Goal: Information Seeking & Learning: Learn about a topic

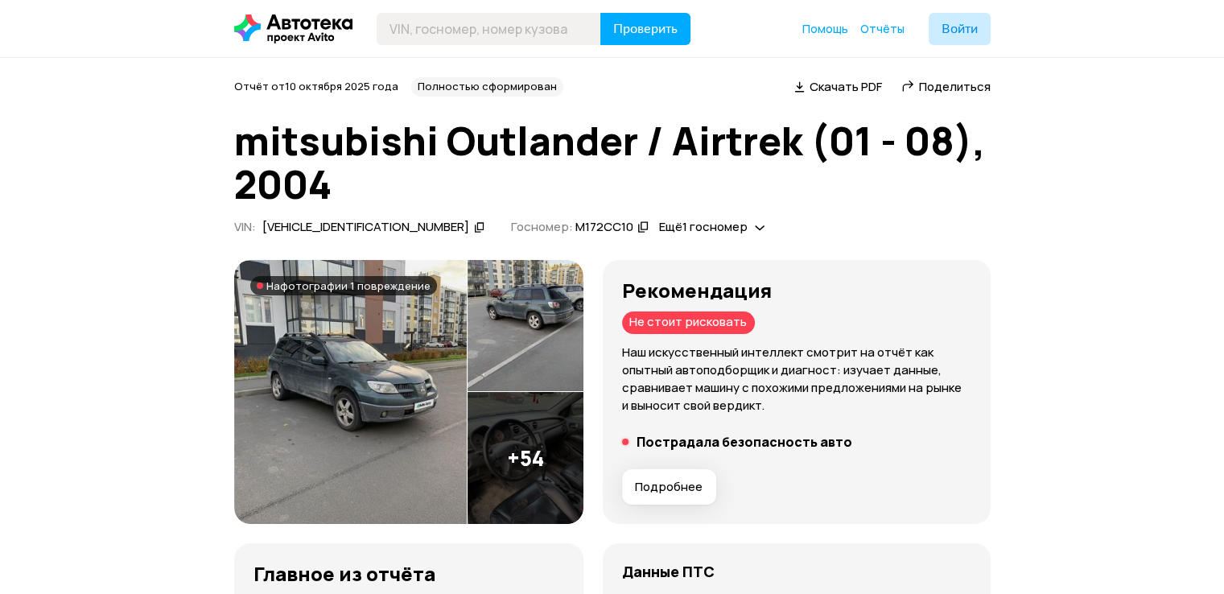
click at [722, 310] on div "Рекомендация Не стоит рисковать Наш искусственный интеллект смотрит на отчёт ка…" at bounding box center [796, 346] width 349 height 135
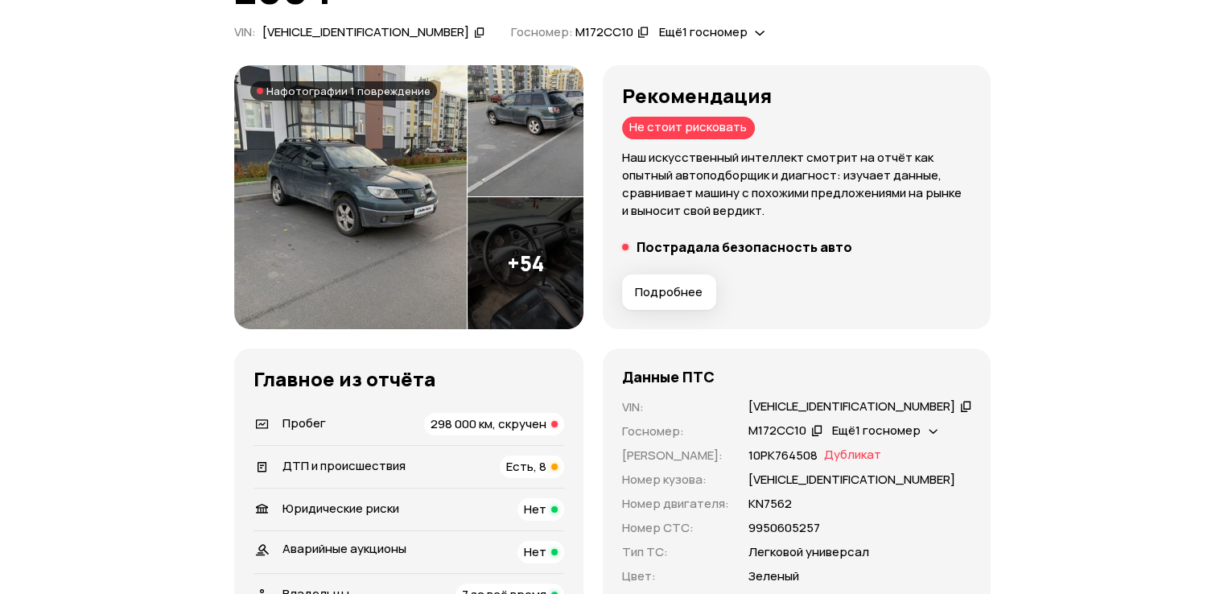
scroll to position [241, 0]
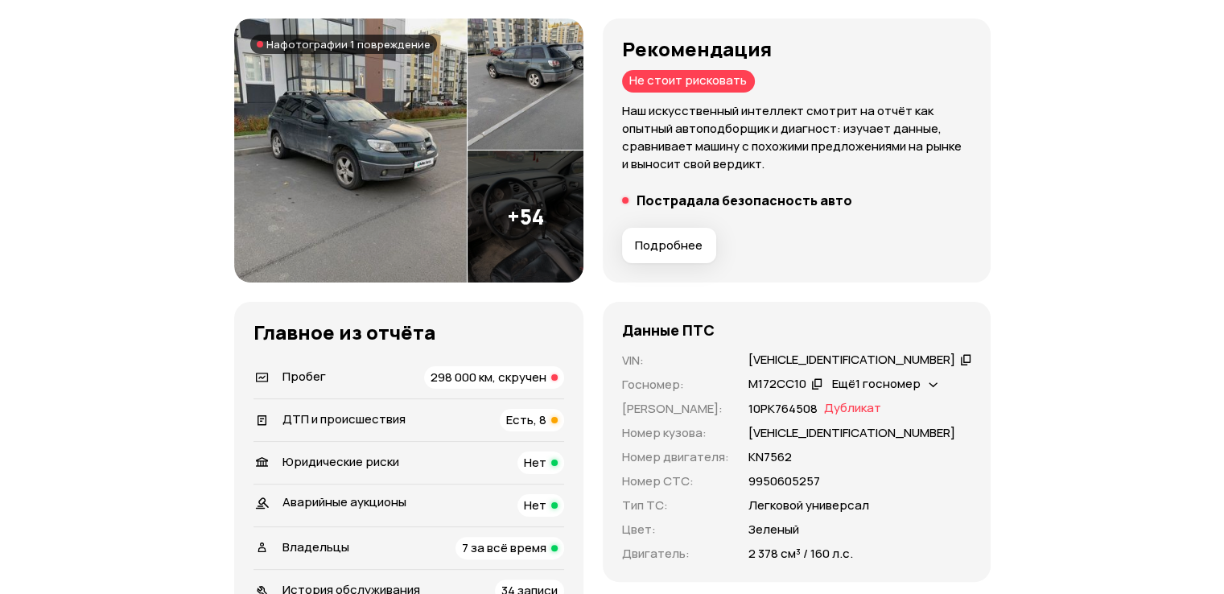
click at [544, 200] on img at bounding box center [525, 216] width 116 height 132
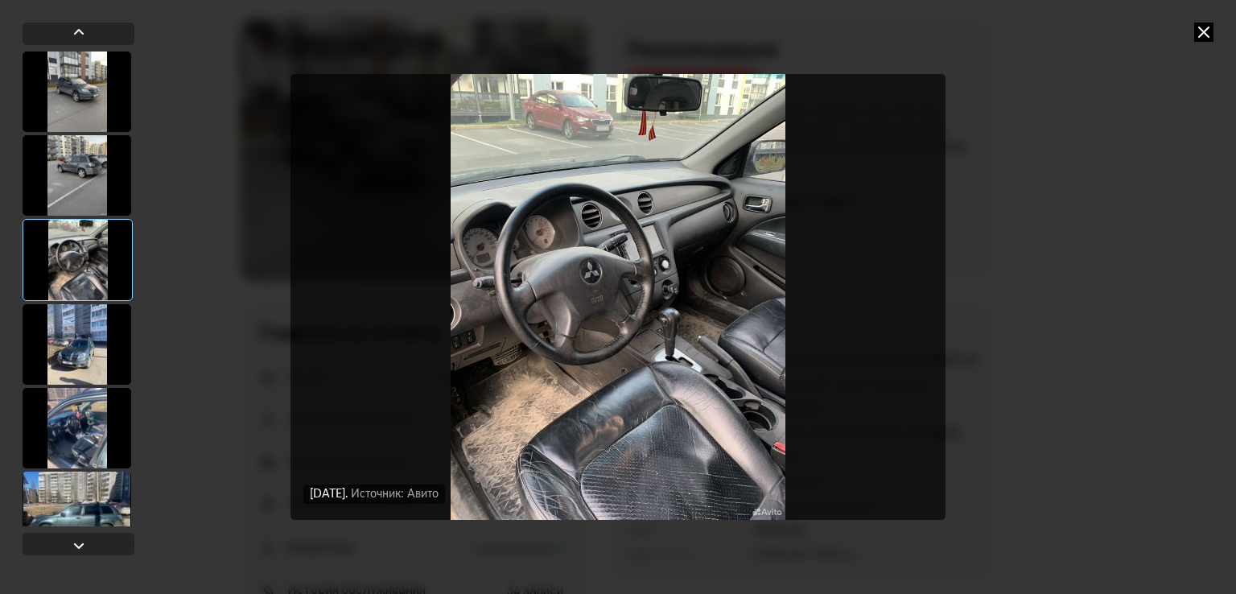
click at [856, 245] on img "Go to Slide 3" at bounding box center [617, 297] width 655 height 446
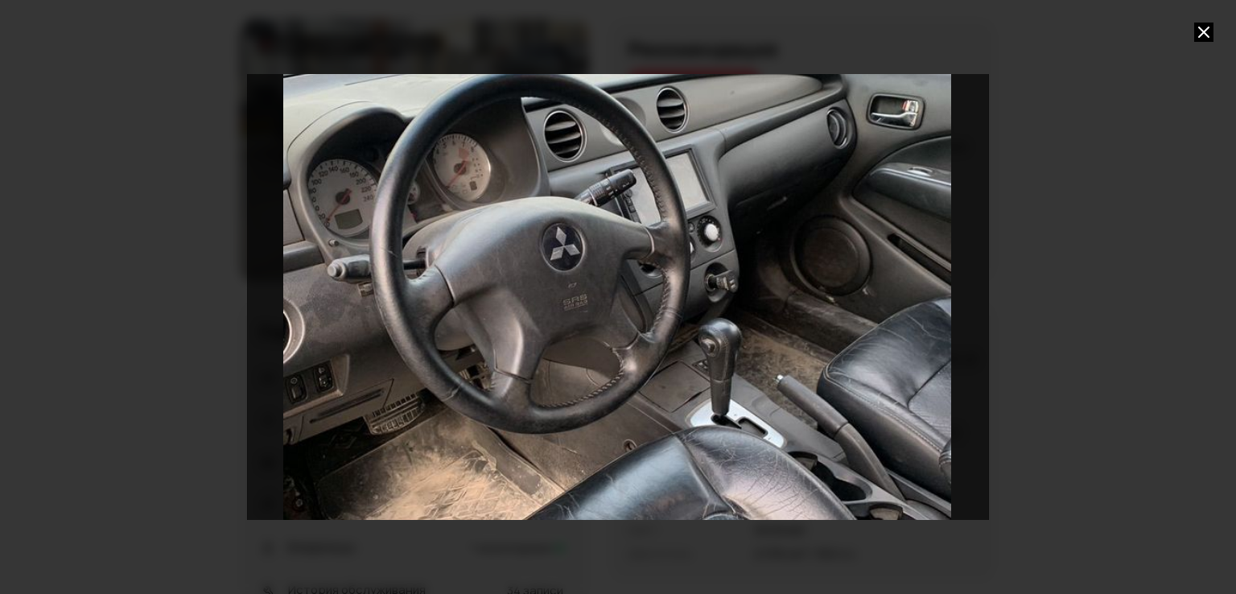
click at [856, 245] on div "Go to Slide 3" at bounding box center [617, 297] width 1483 height 890
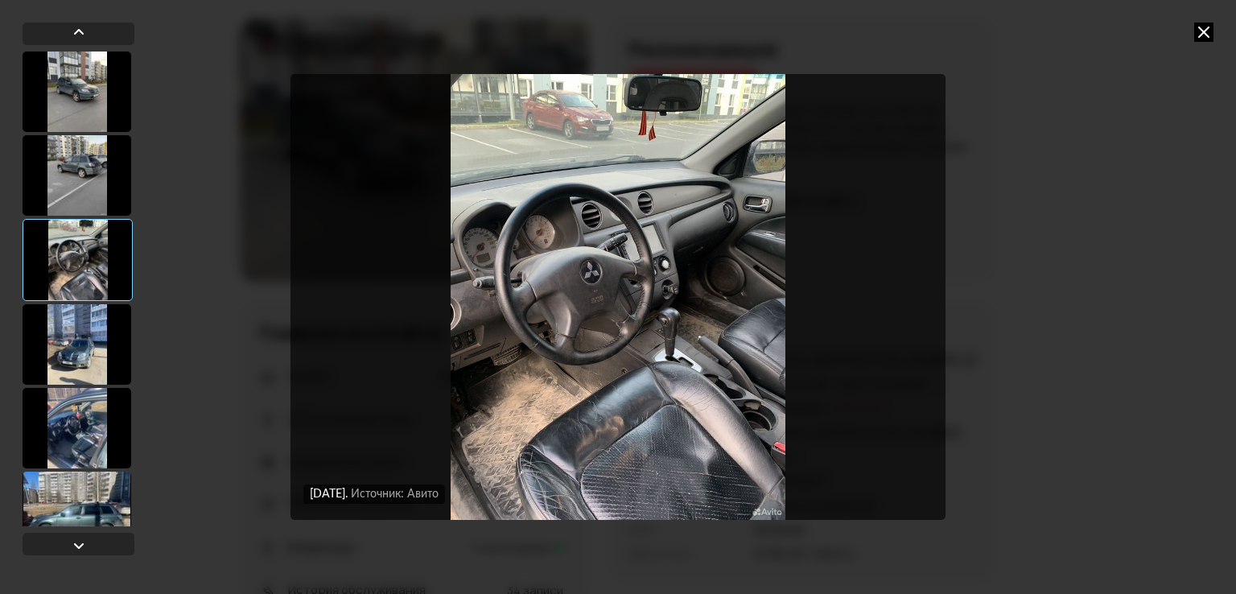
click at [927, 237] on img "Go to Slide 3" at bounding box center [617, 297] width 655 height 446
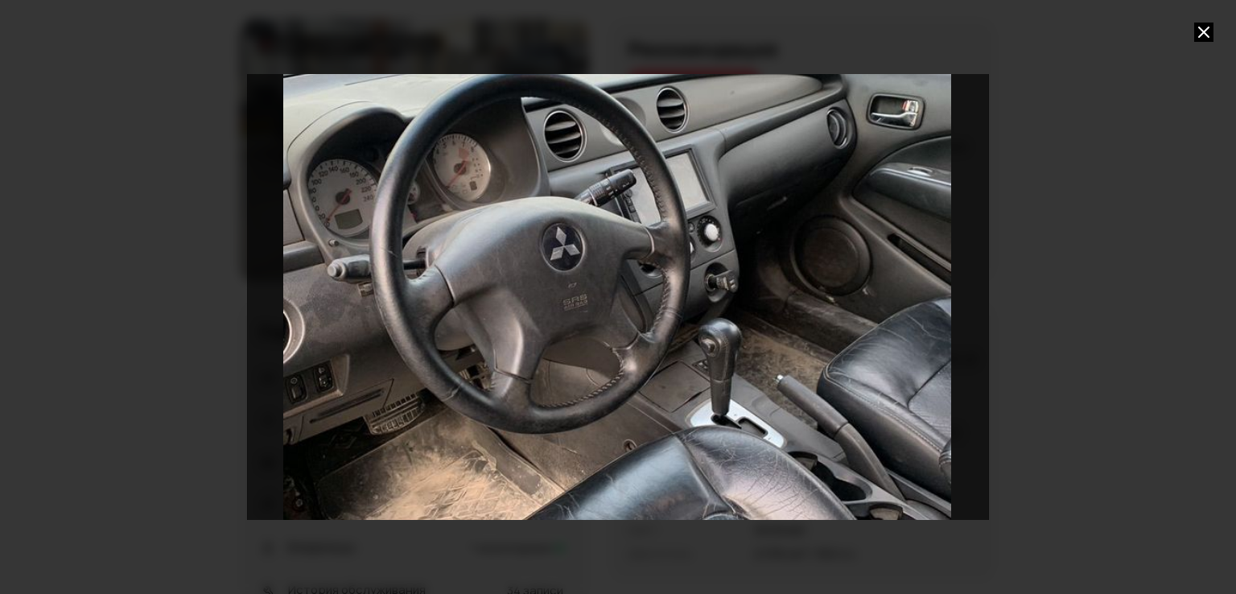
click at [923, 237] on div "Go to Slide 3" at bounding box center [617, 297] width 1483 height 890
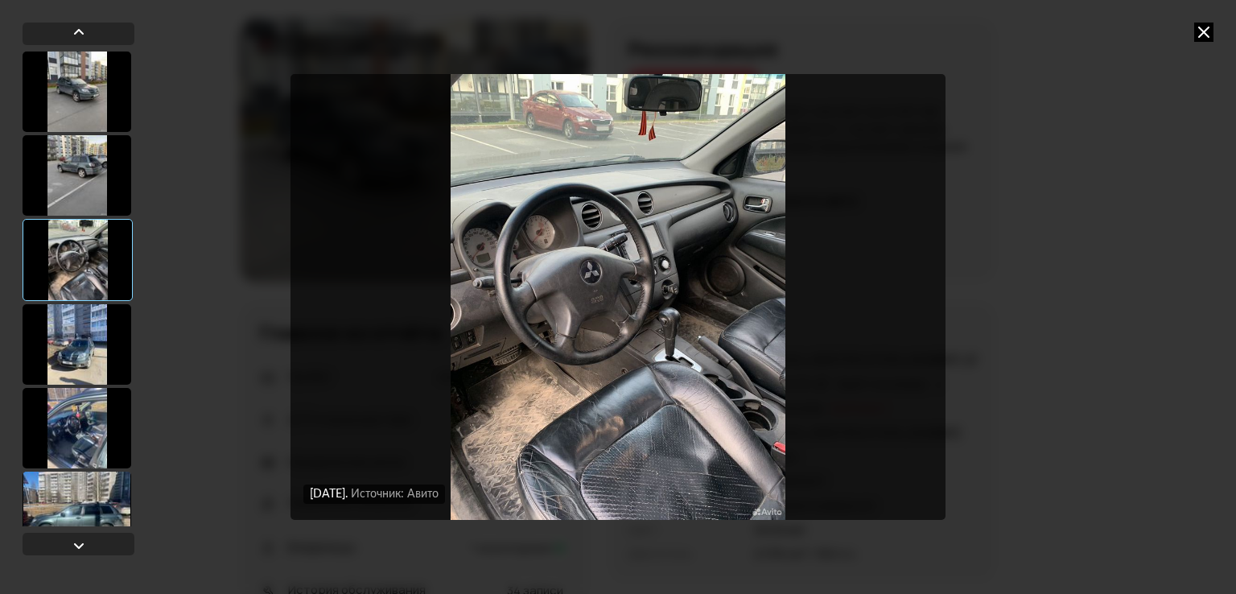
click at [68, 188] on div at bounding box center [77, 175] width 109 height 80
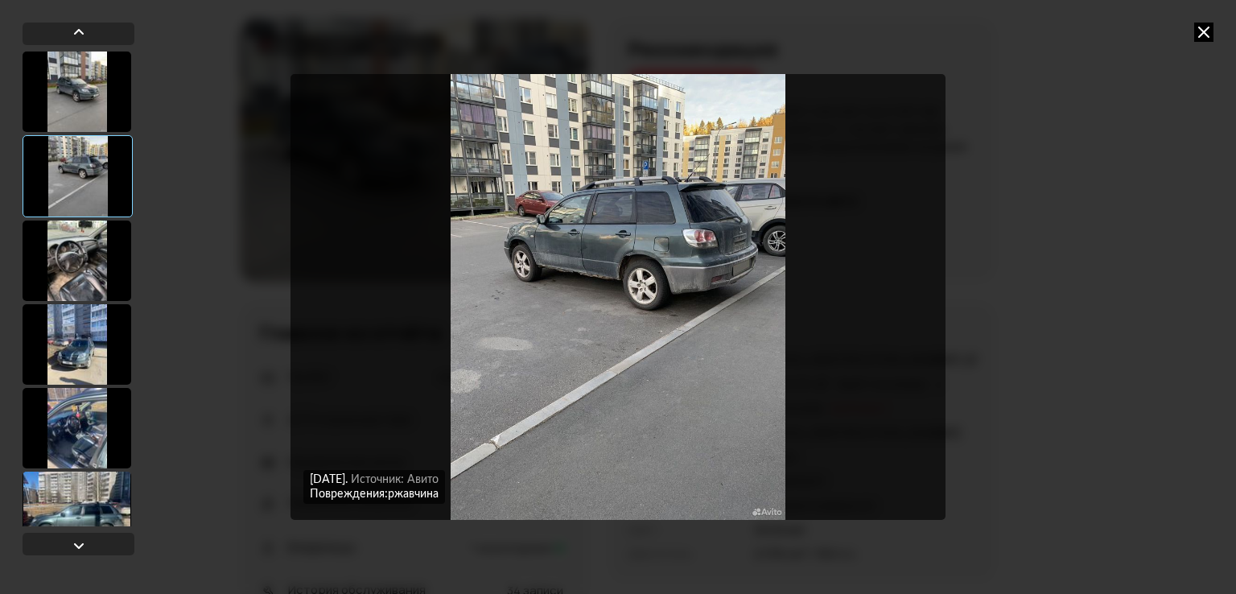
click at [72, 88] on div at bounding box center [77, 91] width 109 height 80
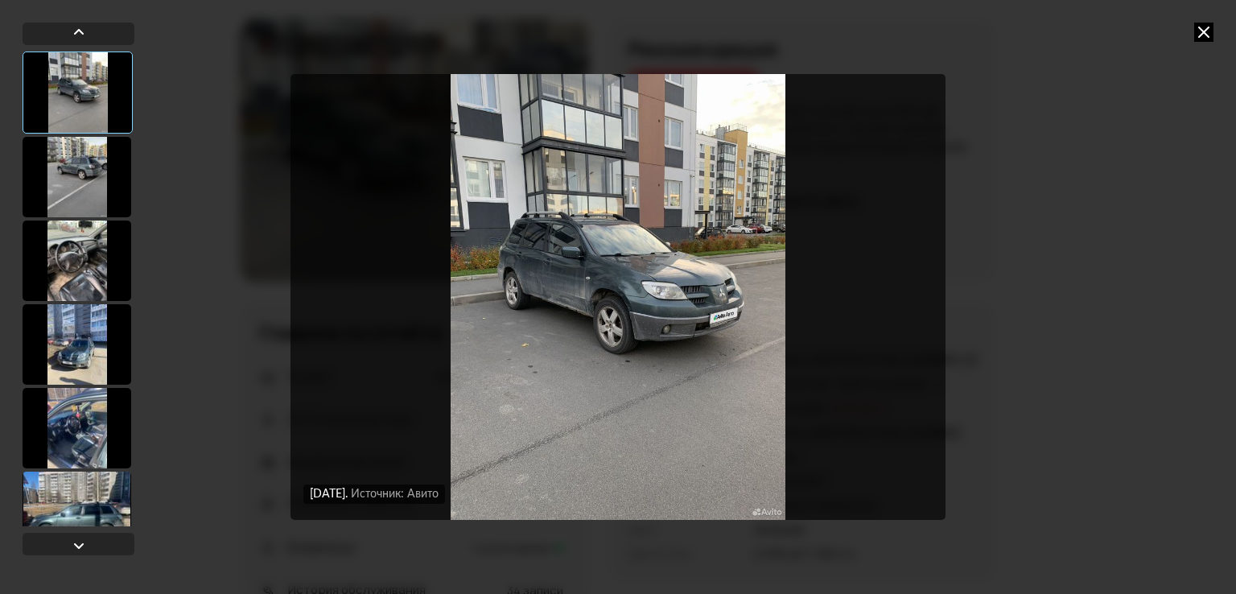
click at [87, 143] on div at bounding box center [77, 177] width 109 height 80
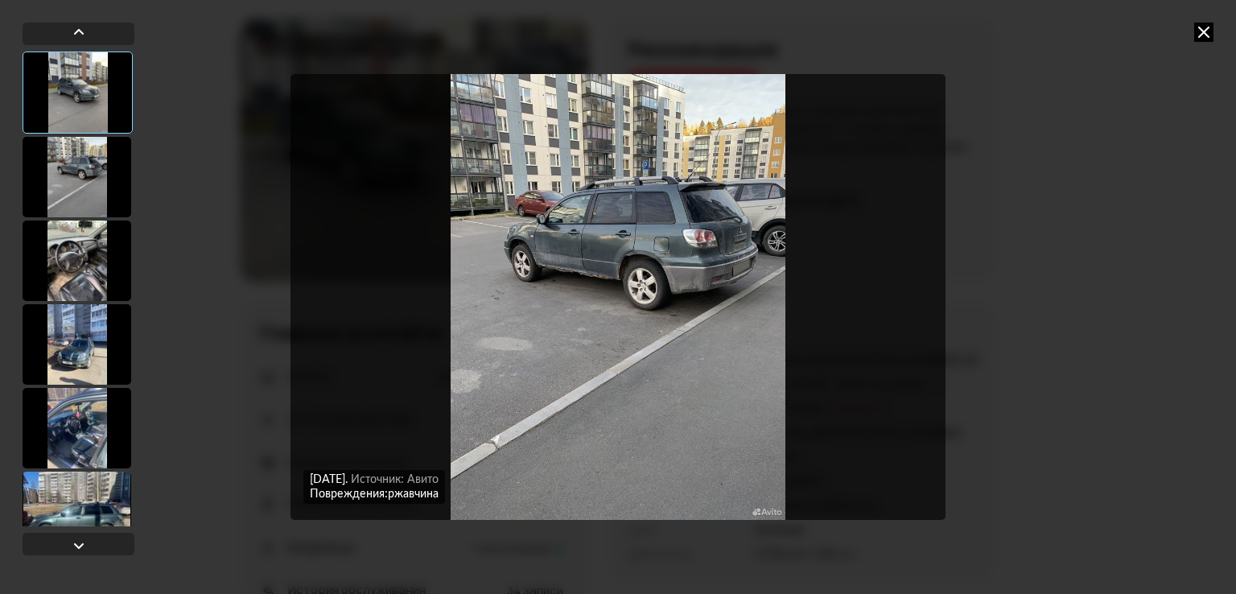
click at [77, 218] on div at bounding box center [79, 288] width 112 height 475
click at [98, 253] on div at bounding box center [77, 260] width 109 height 80
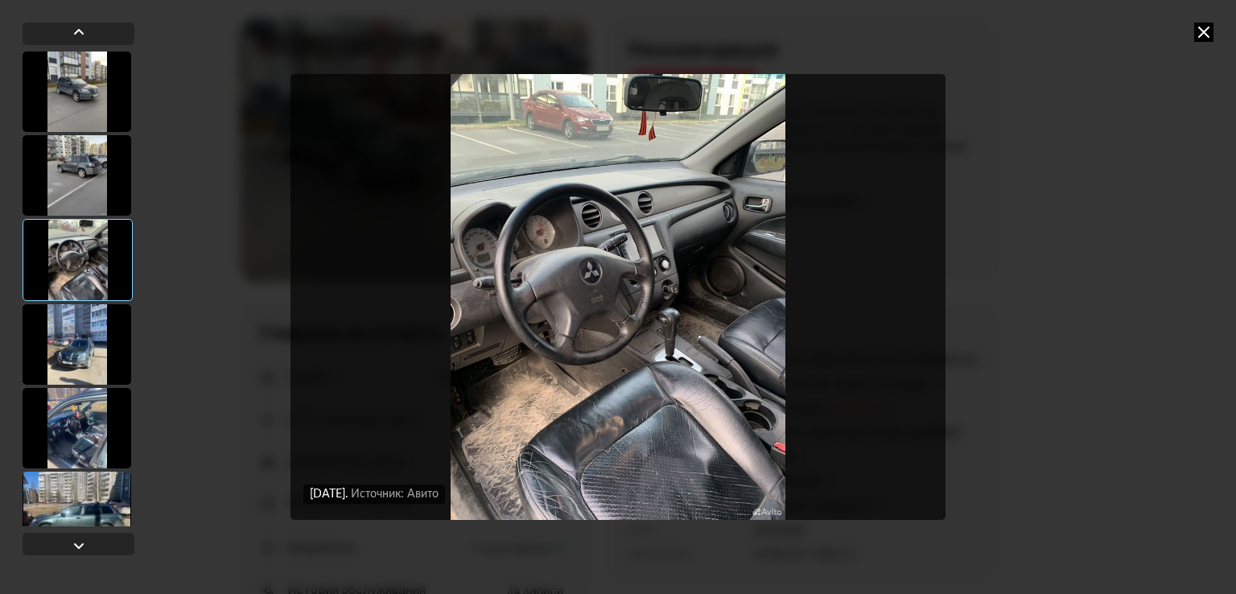
click at [121, 298] on div at bounding box center [78, 260] width 110 height 82
click at [120, 311] on div at bounding box center [77, 344] width 109 height 80
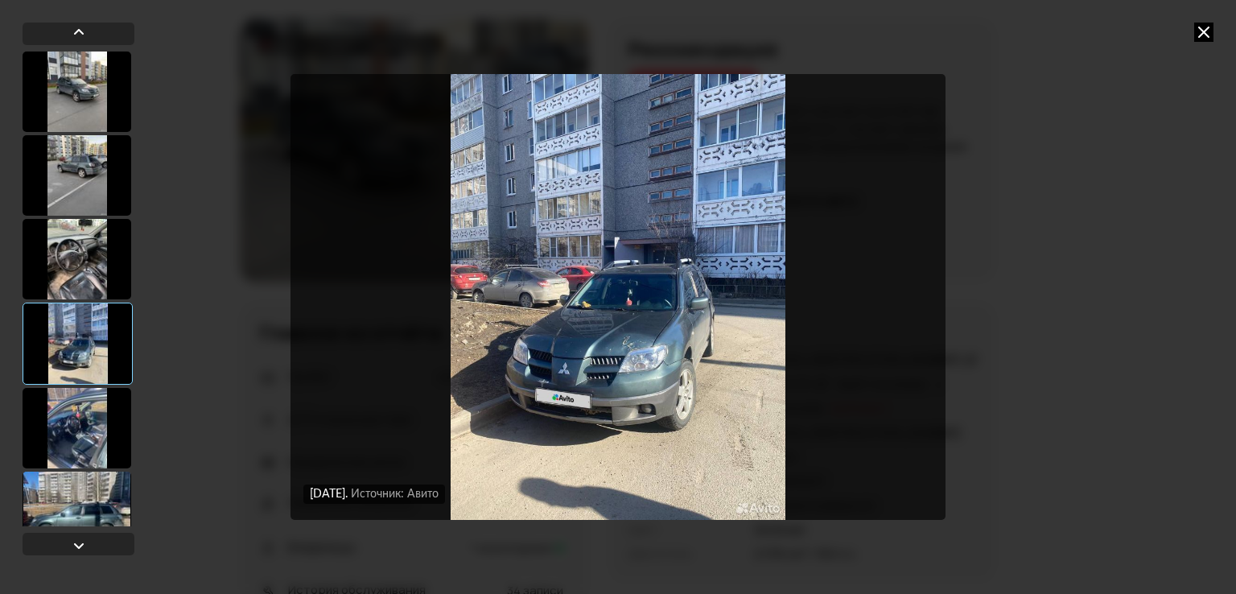
click at [103, 342] on div at bounding box center [78, 343] width 110 height 82
click at [77, 322] on div at bounding box center [78, 343] width 110 height 82
click at [86, 350] on div at bounding box center [78, 343] width 110 height 82
drag, startPoint x: 87, startPoint y: 382, endPoint x: 95, endPoint y: 387, distance: 9.4
click at [87, 381] on div at bounding box center [78, 343] width 110 height 82
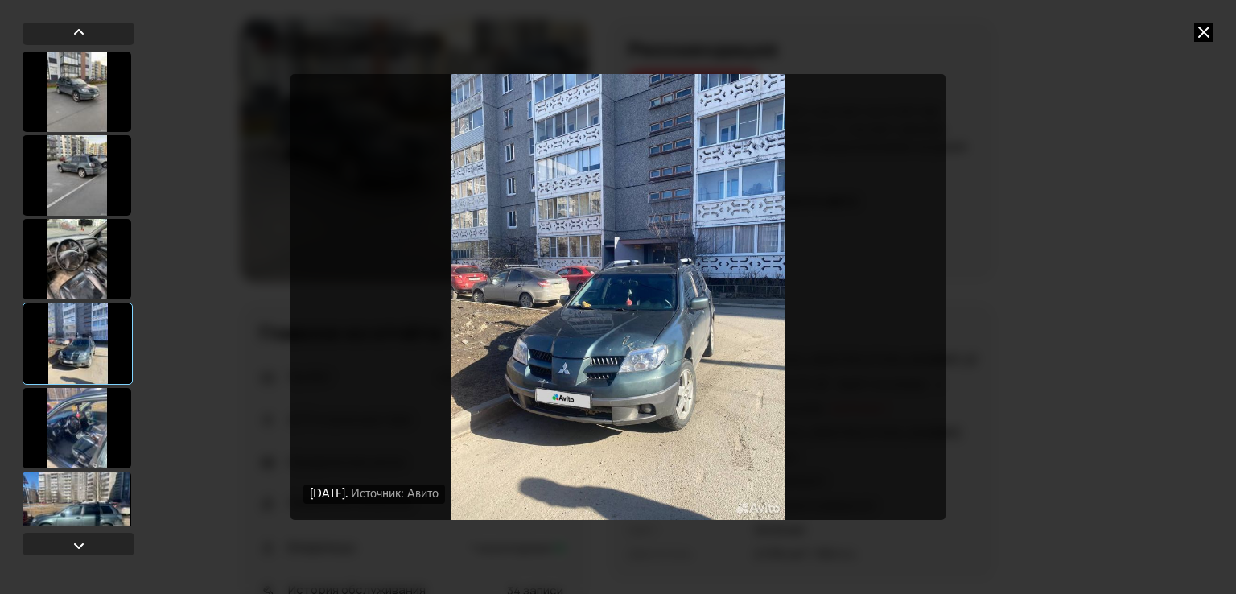
click at [97, 412] on div at bounding box center [77, 428] width 109 height 80
click at [97, 422] on div at bounding box center [77, 428] width 109 height 80
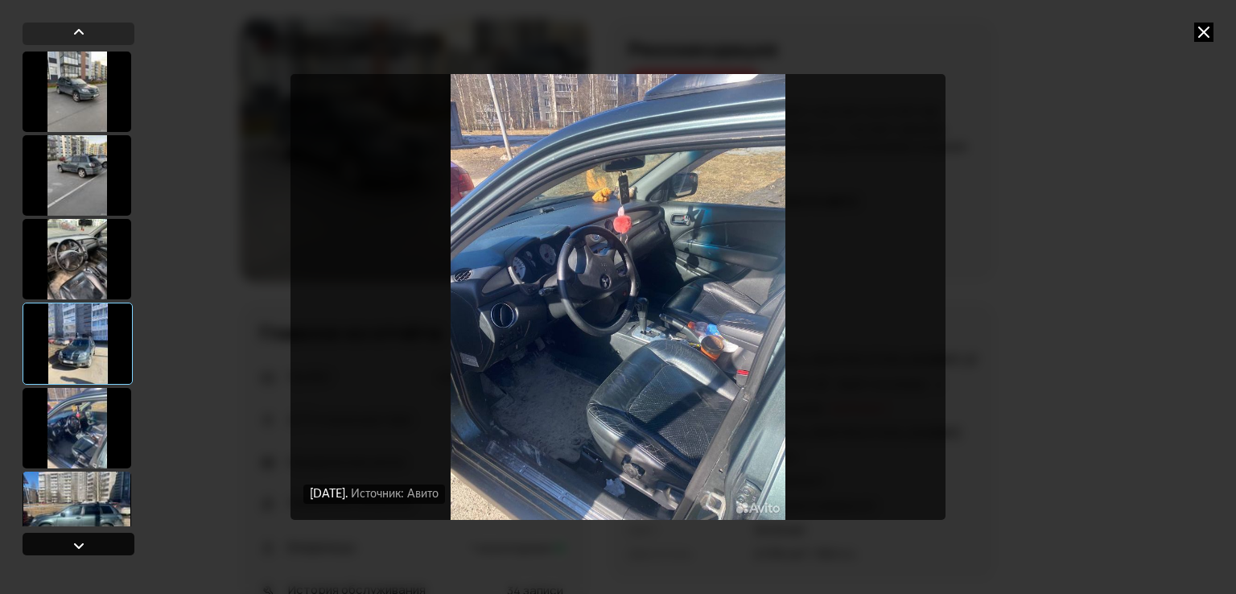
click at [84, 546] on div at bounding box center [78, 545] width 19 height 19
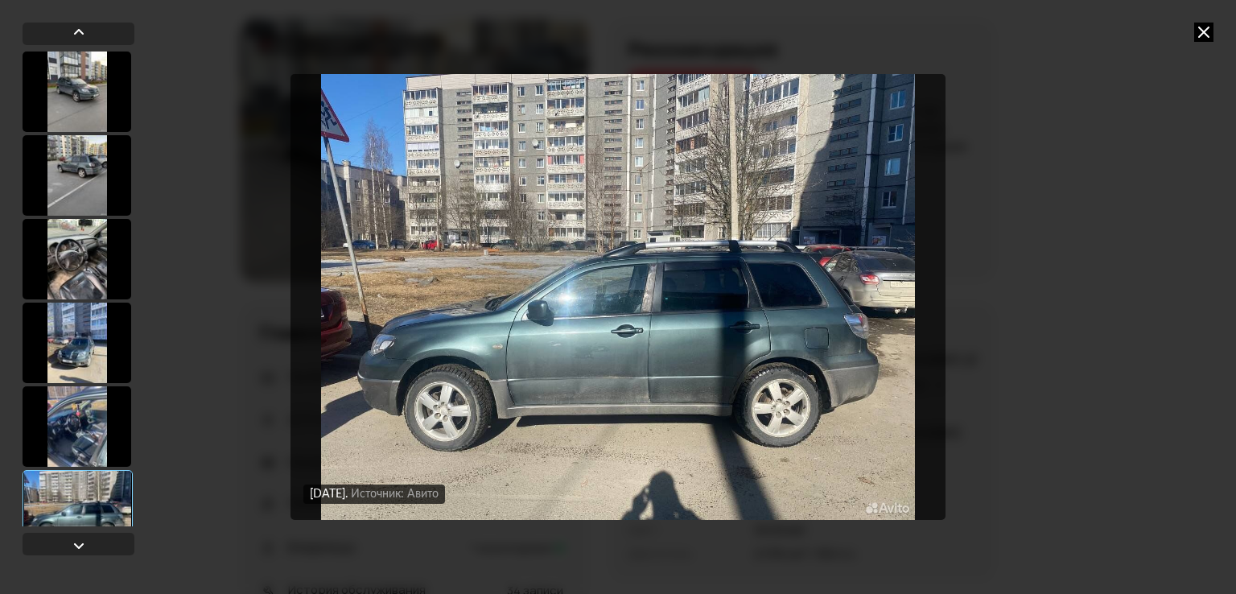
click at [1199, 24] on icon at bounding box center [1203, 32] width 19 height 19
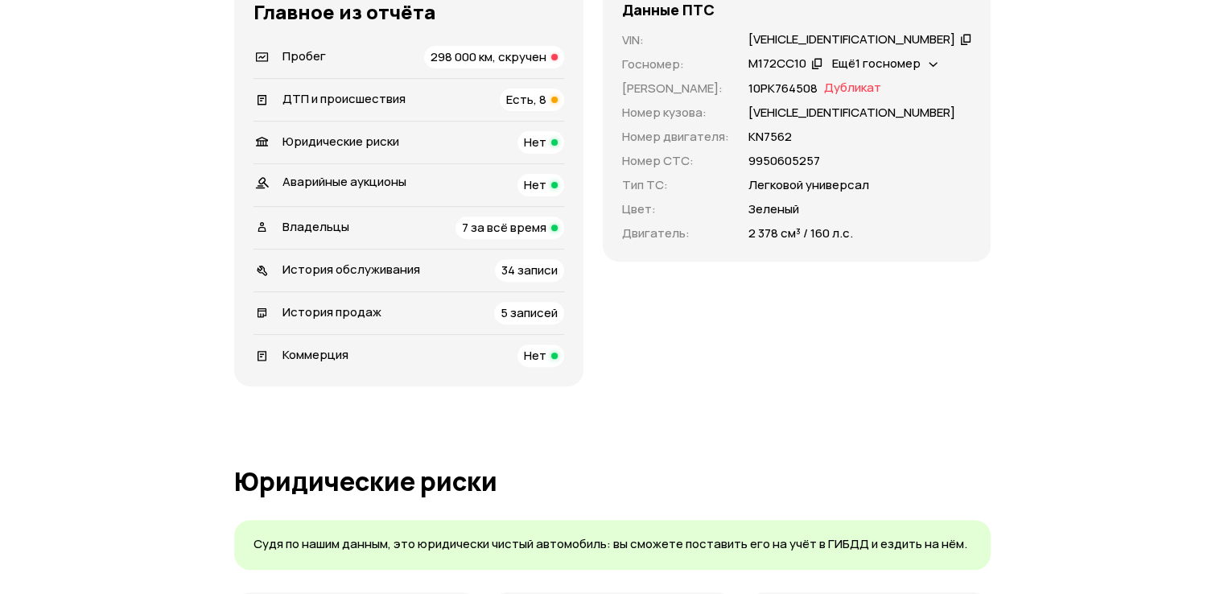
scroll to position [563, 0]
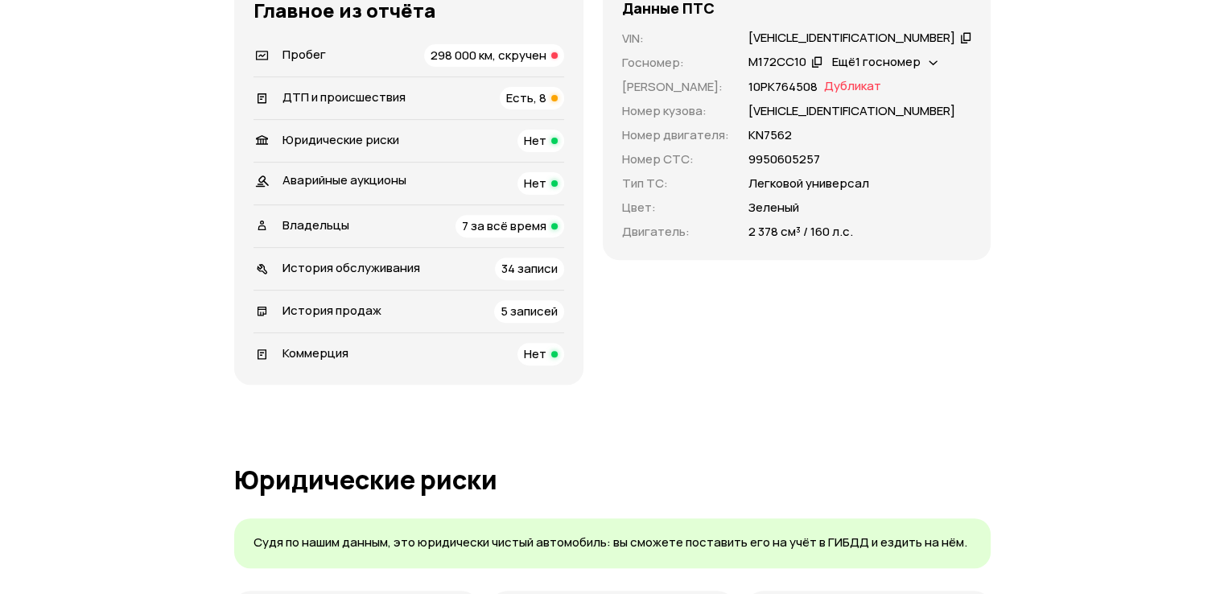
click at [473, 84] on li "ДТП и происшествия Есть, 8" at bounding box center [408, 97] width 311 height 43
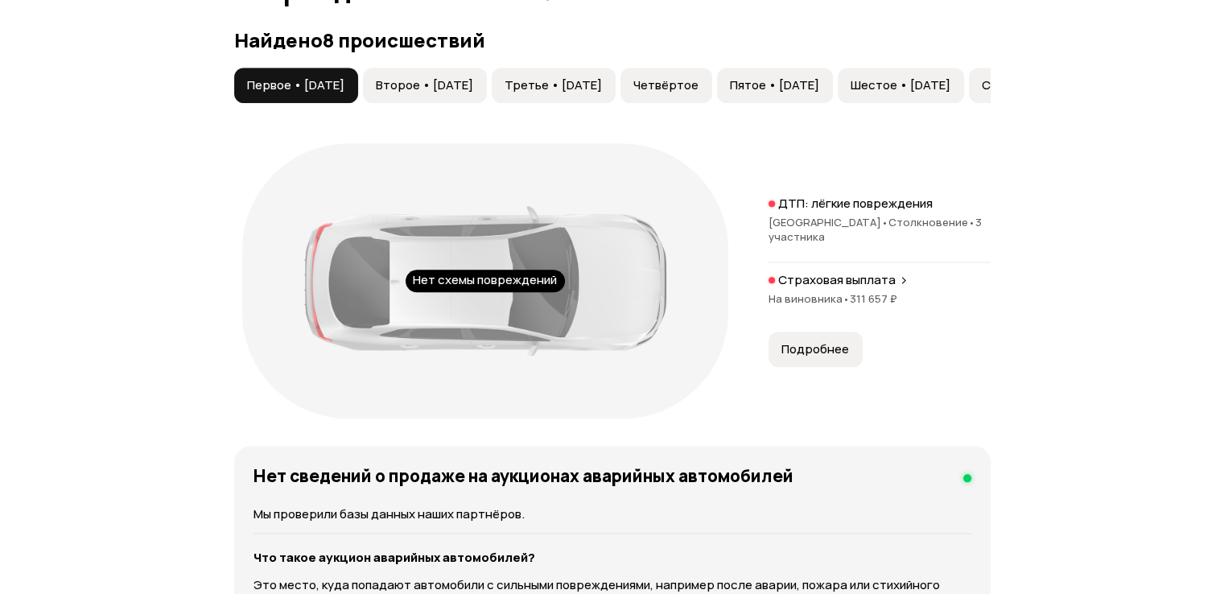
scroll to position [1689, 0]
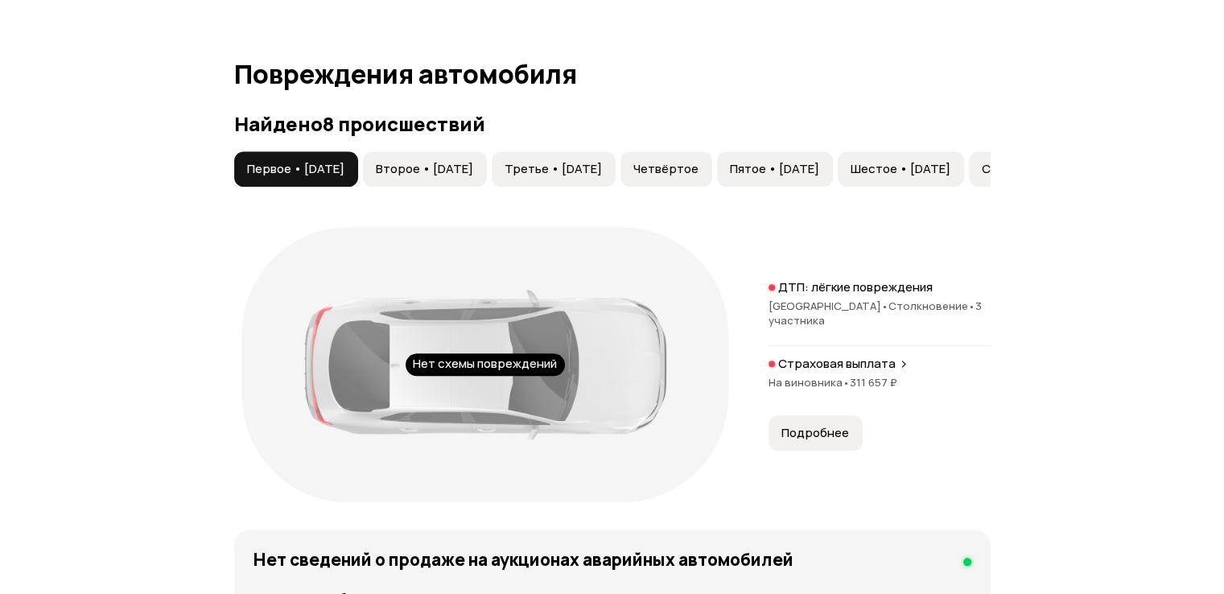
click at [950, 168] on span "Шестое • [DATE]" at bounding box center [900, 169] width 100 height 16
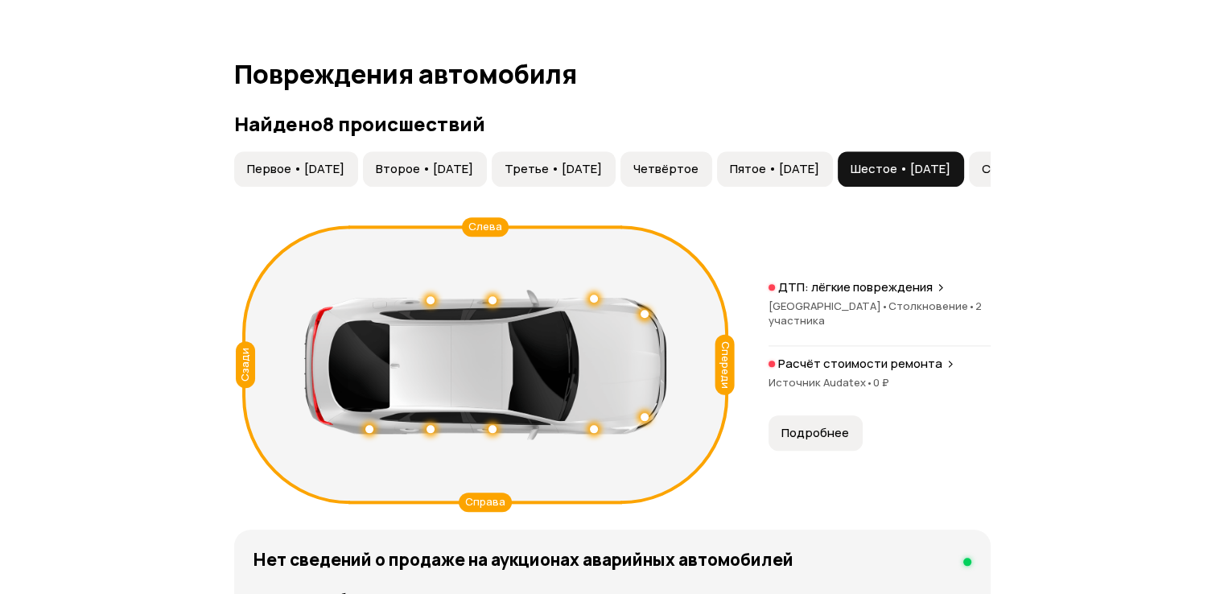
click at [833, 153] on button "Пятое • [DATE]" at bounding box center [775, 168] width 116 height 35
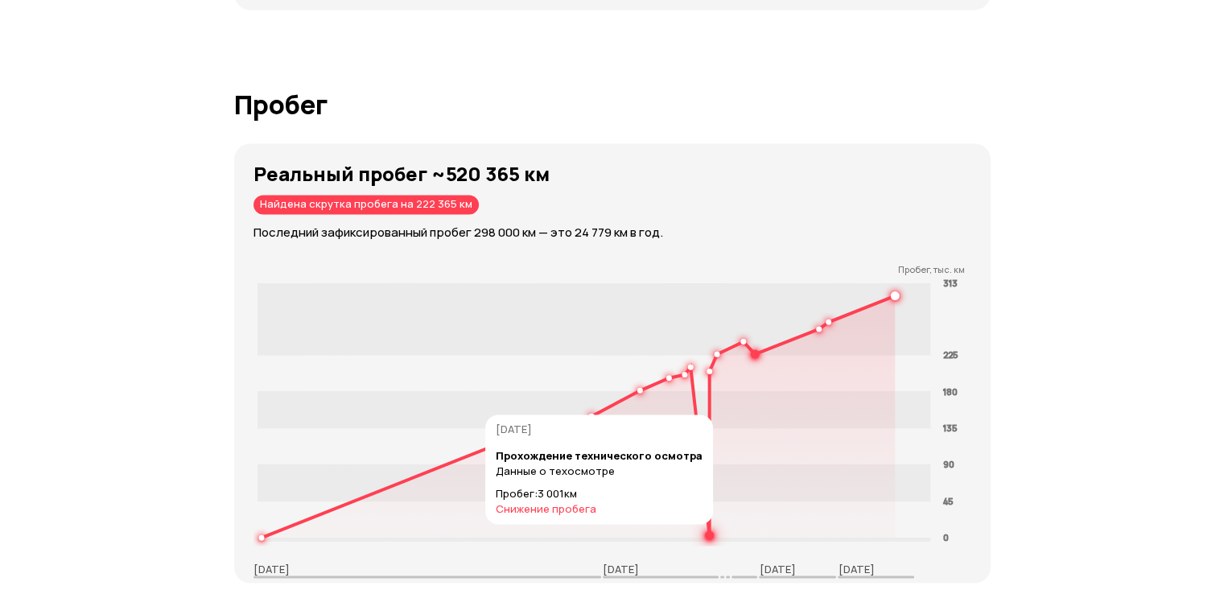
scroll to position [2494, 0]
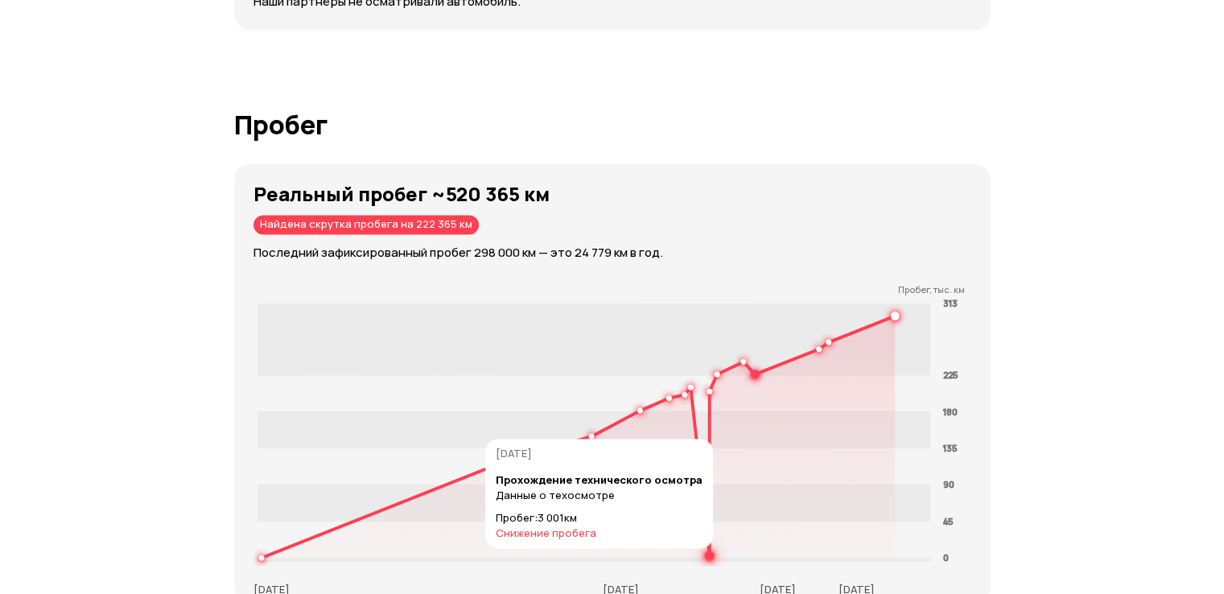
click at [706, 554] on circle at bounding box center [709, 555] width 6 height 6
click at [705, 554] on g at bounding box center [579, 436] width 638 height 246
click at [702, 554] on icon at bounding box center [578, 436] width 634 height 242
click at [701, 554] on icon at bounding box center [578, 436] width 634 height 242
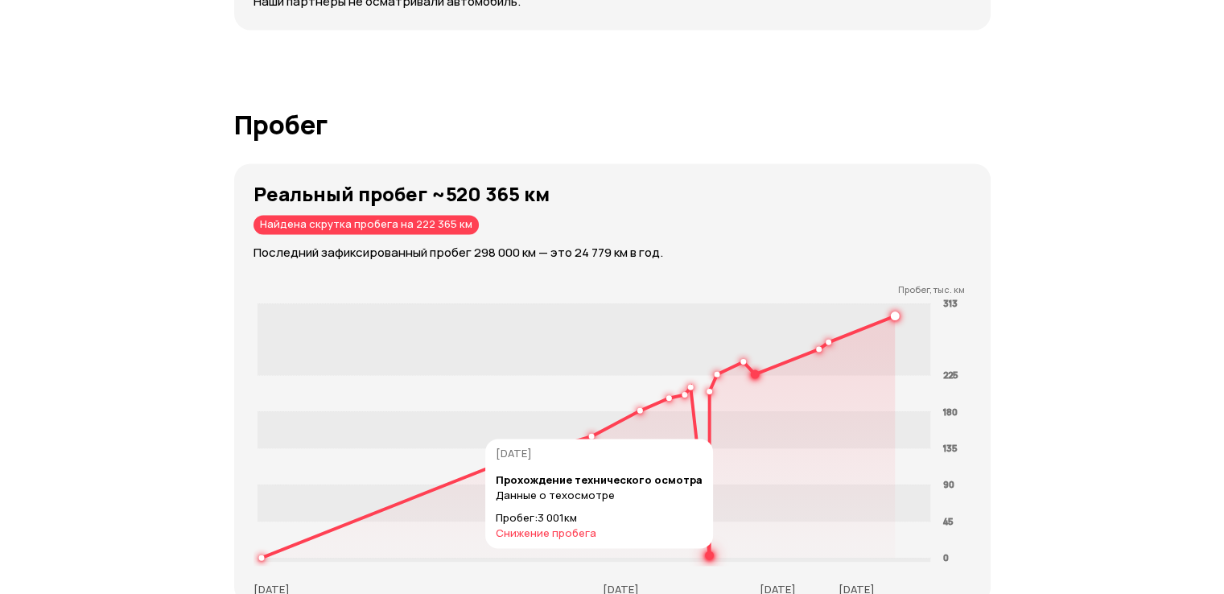
click at [701, 554] on icon at bounding box center [578, 436] width 634 height 242
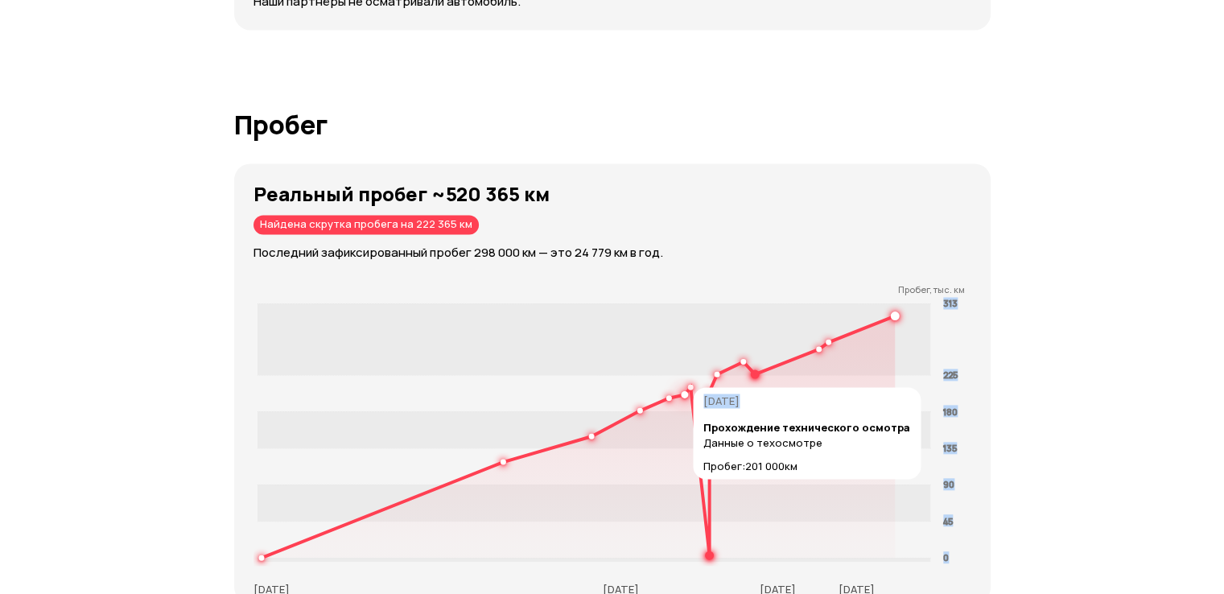
drag, startPoint x: 700, startPoint y: 553, endPoint x: 672, endPoint y: 305, distance: 250.1
click at [672, 305] on icon "0 45 90 135 180 225 313" at bounding box center [618, 430] width 730 height 270
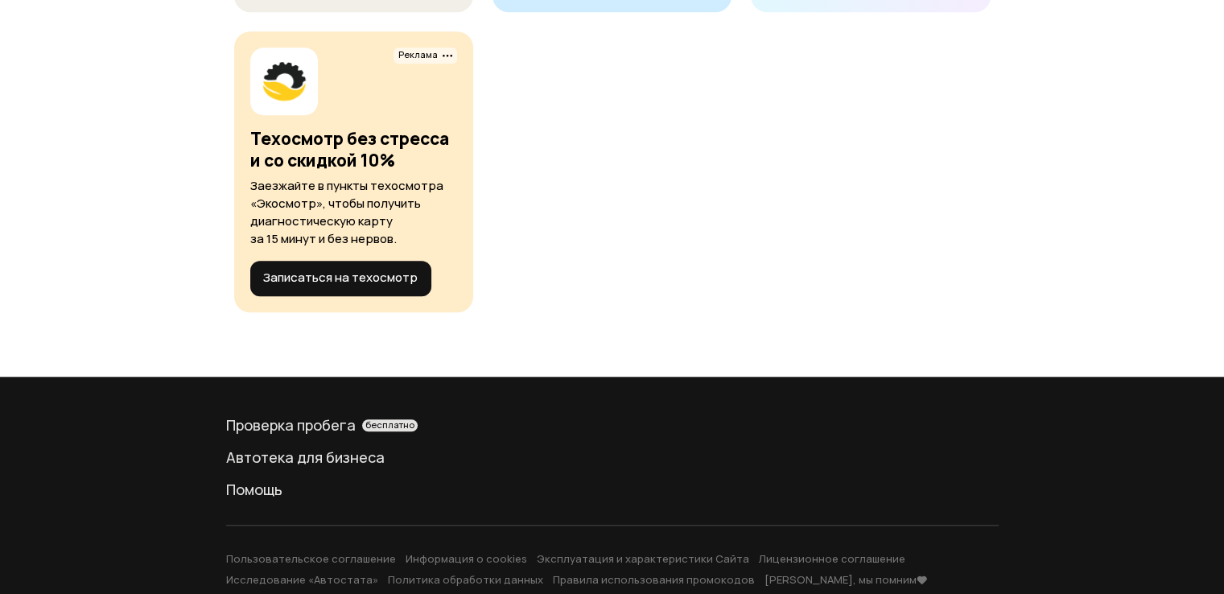
scroll to position [7561, 0]
